Goal: Book appointment/travel/reservation

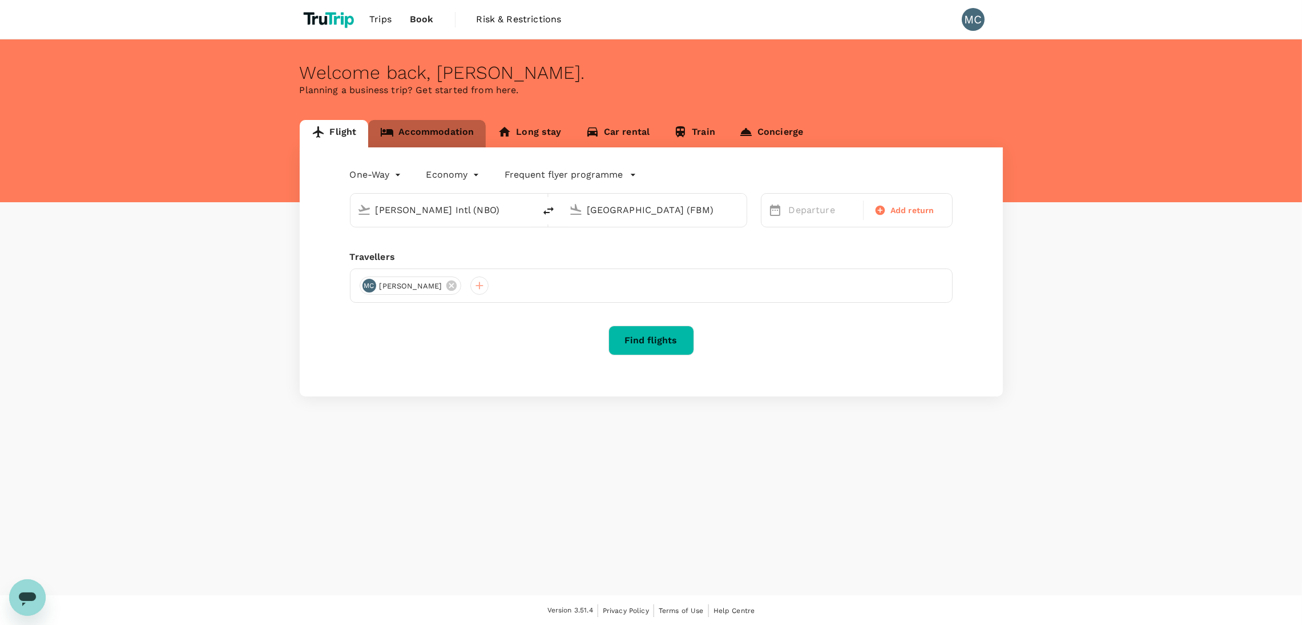
click at [461, 124] on link "Accommodation" at bounding box center [427, 133] width 118 height 27
